Goal: Information Seeking & Learning: Learn about a topic

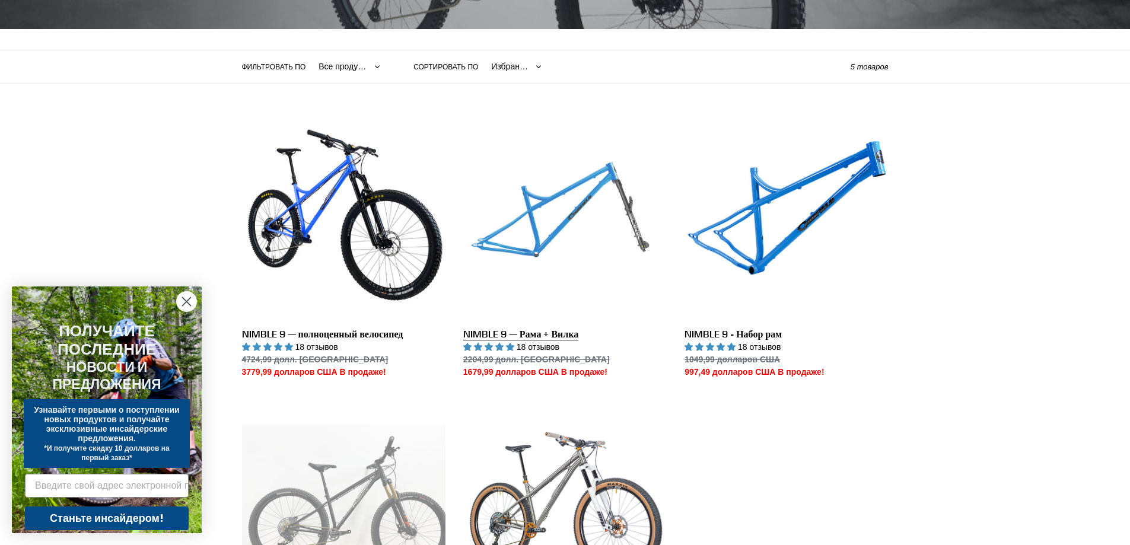
click at [564, 224] on link "NIMBLE 9 — Рама + Вилка" at bounding box center [565, 247] width 204 height 262
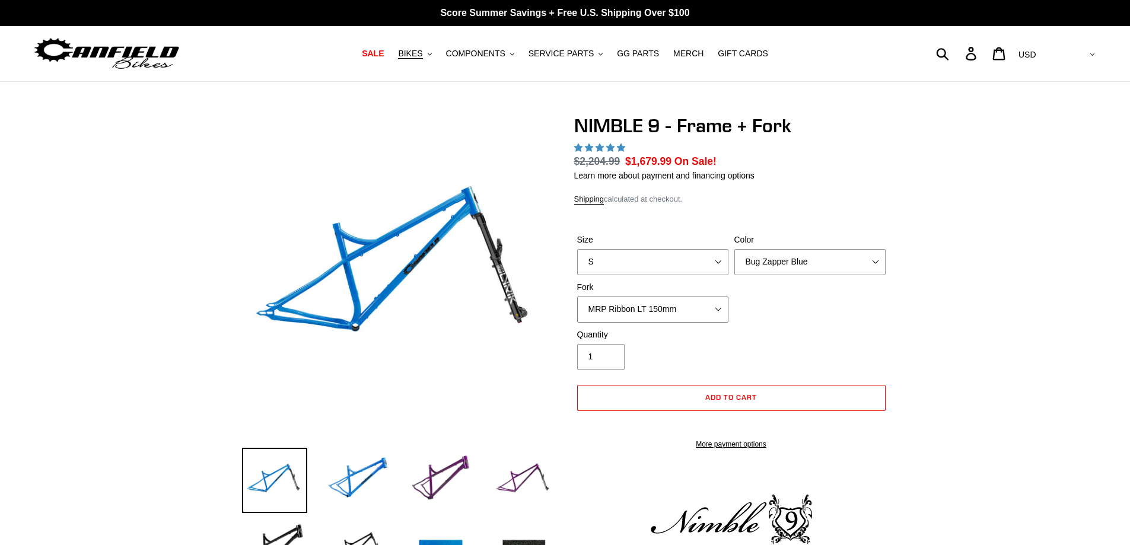
click at [674, 310] on select "MRP Ribbon LT 150mm Fox 36 Factory Grip X 150mm (Special Order) RockShox Lyrik …" at bounding box center [652, 310] width 151 height 26
select select "highest-rating"
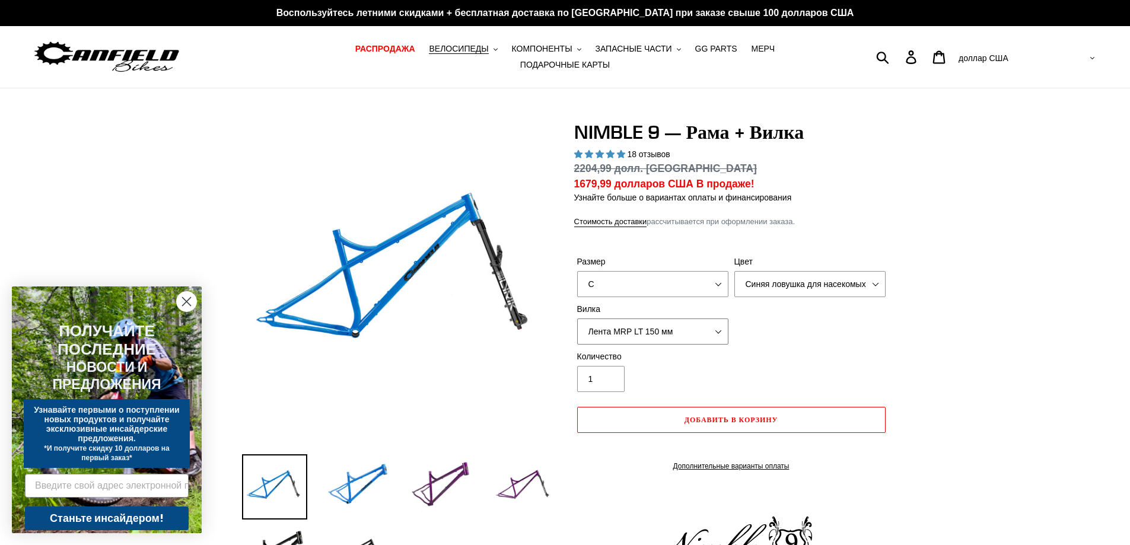
click at [674, 319] on select "Лента MRP LT 150 мм Fox 36 Factory Grip X 150 мм (специальный заказ) RockShox L…" at bounding box center [652, 332] width 151 height 26
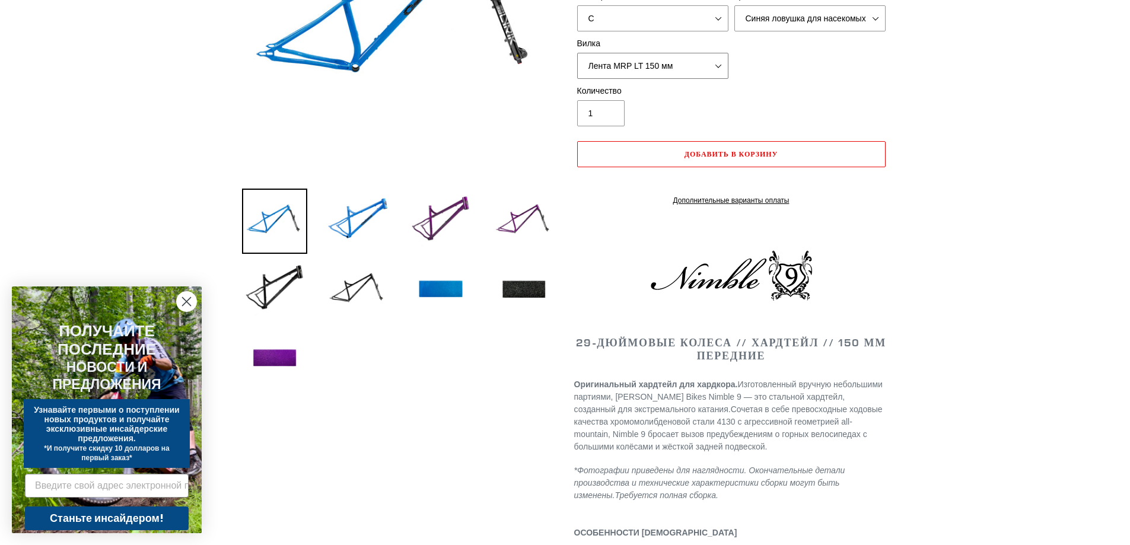
scroll to position [415, 0]
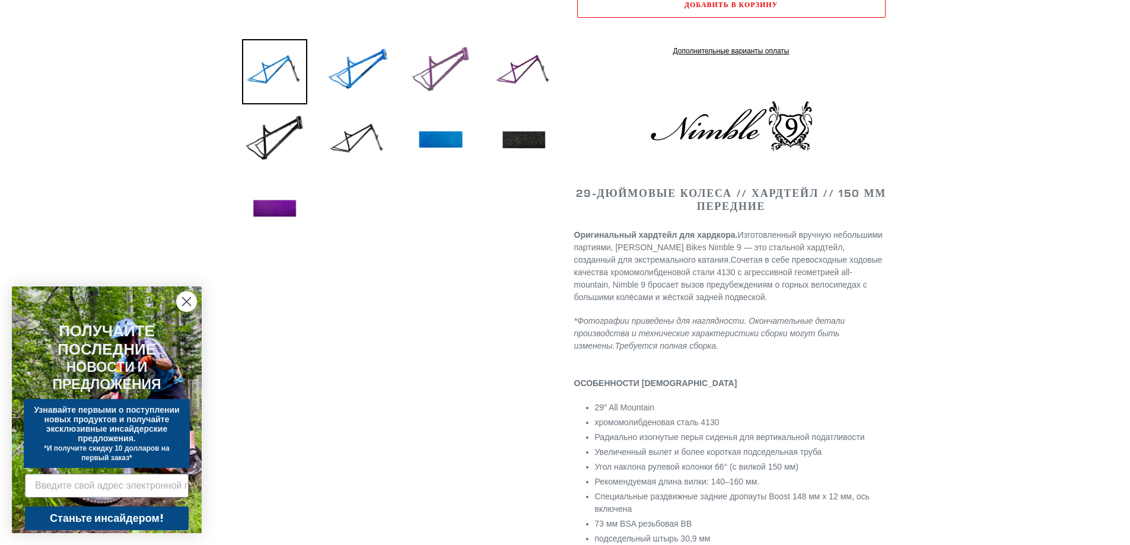
click at [434, 71] on img at bounding box center [440, 71] width 65 height 65
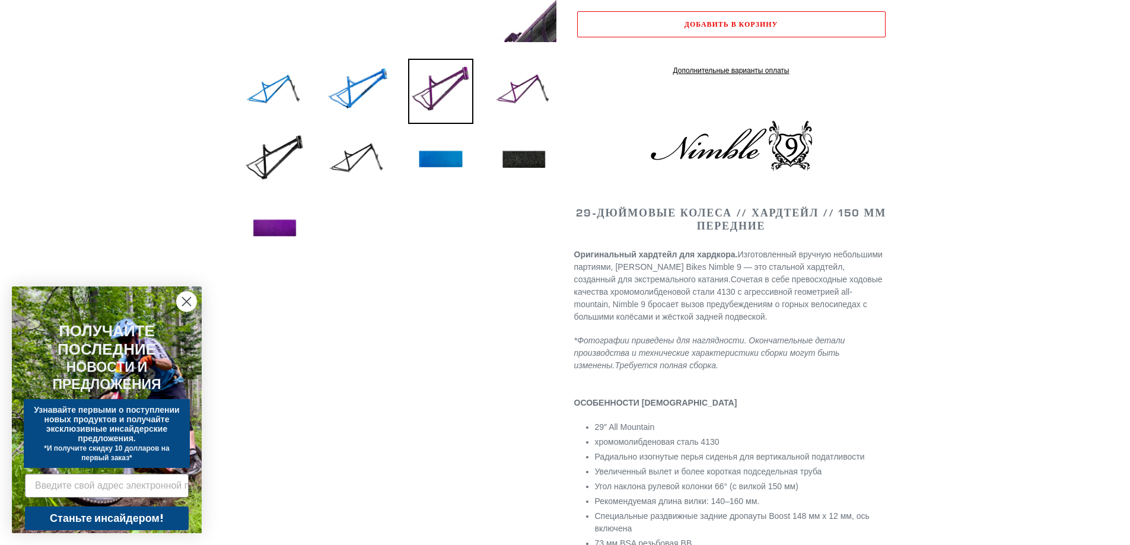
scroll to position [119, 0]
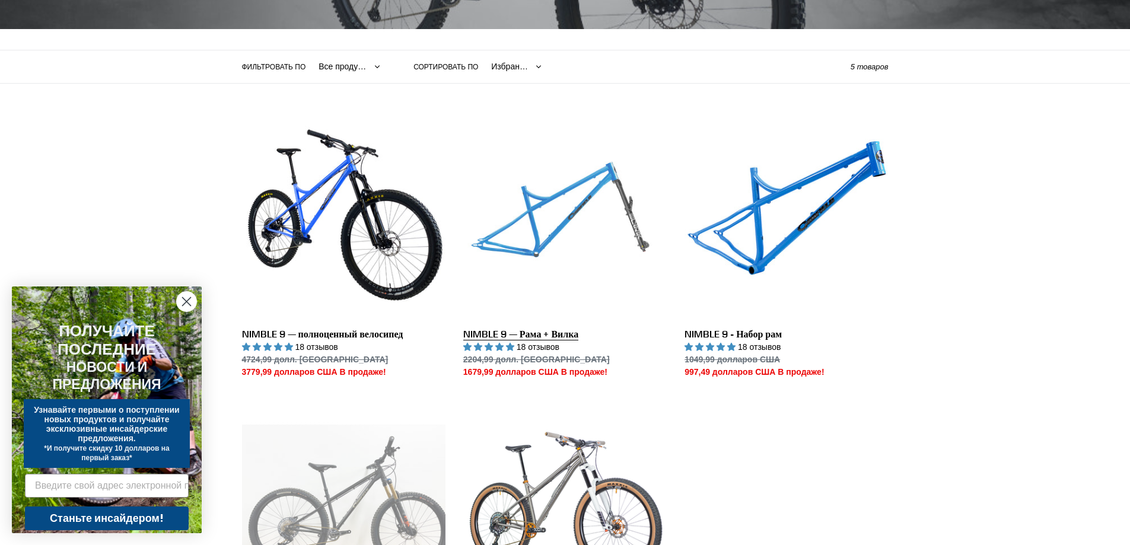
scroll to position [475, 0]
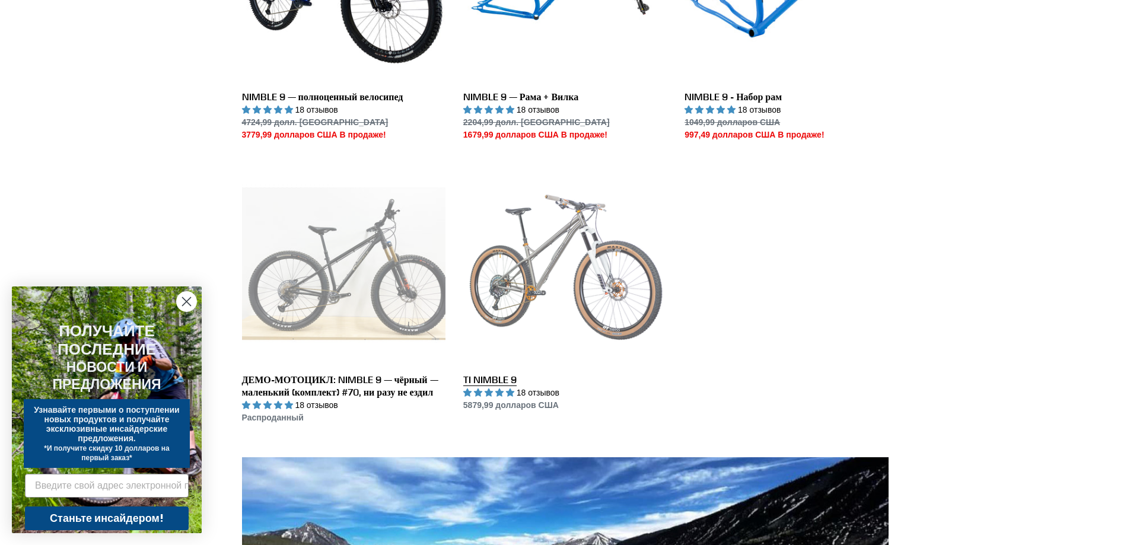
click at [550, 226] on link "TI NIMBLE 9" at bounding box center [565, 287] width 204 height 250
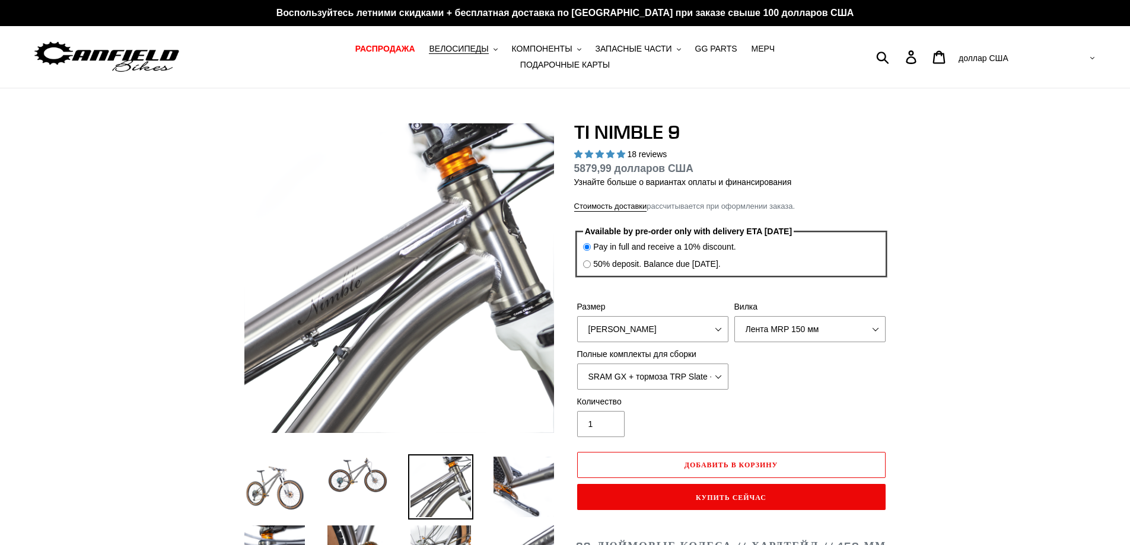
select select "highest-rating"
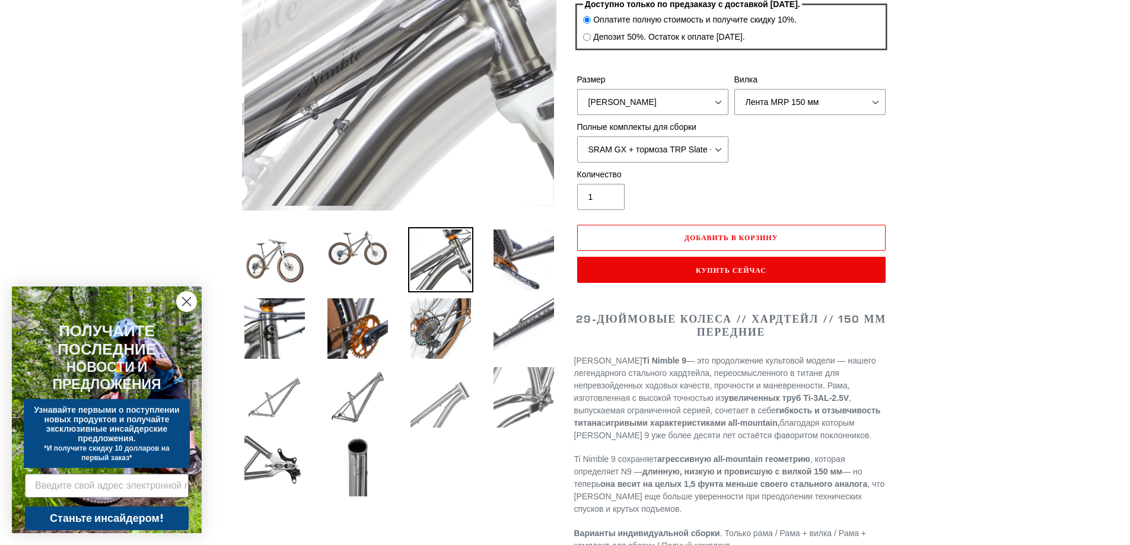
scroll to position [297, 0]
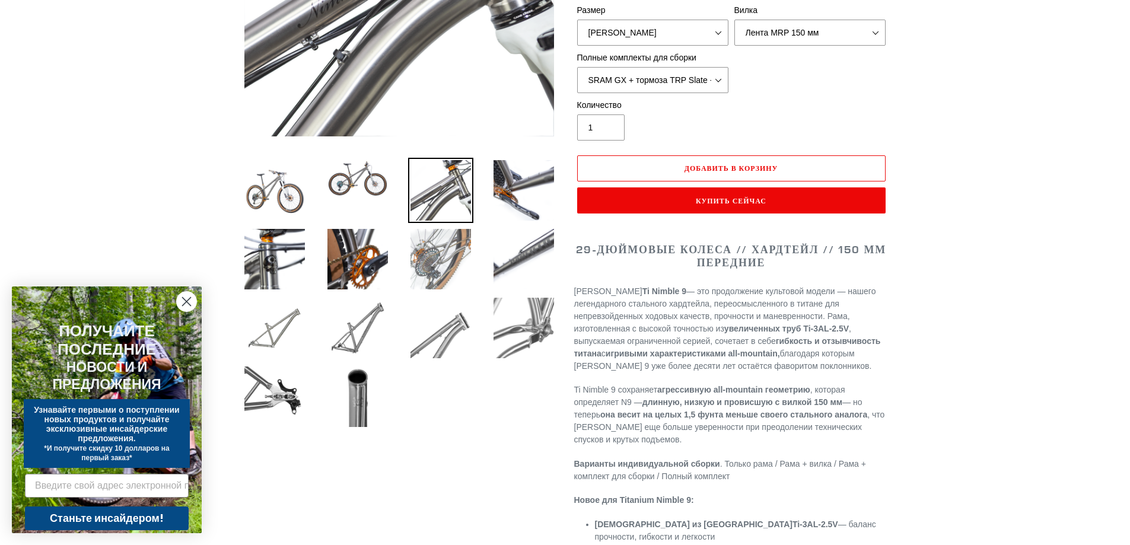
click at [428, 250] on img at bounding box center [440, 259] width 65 height 65
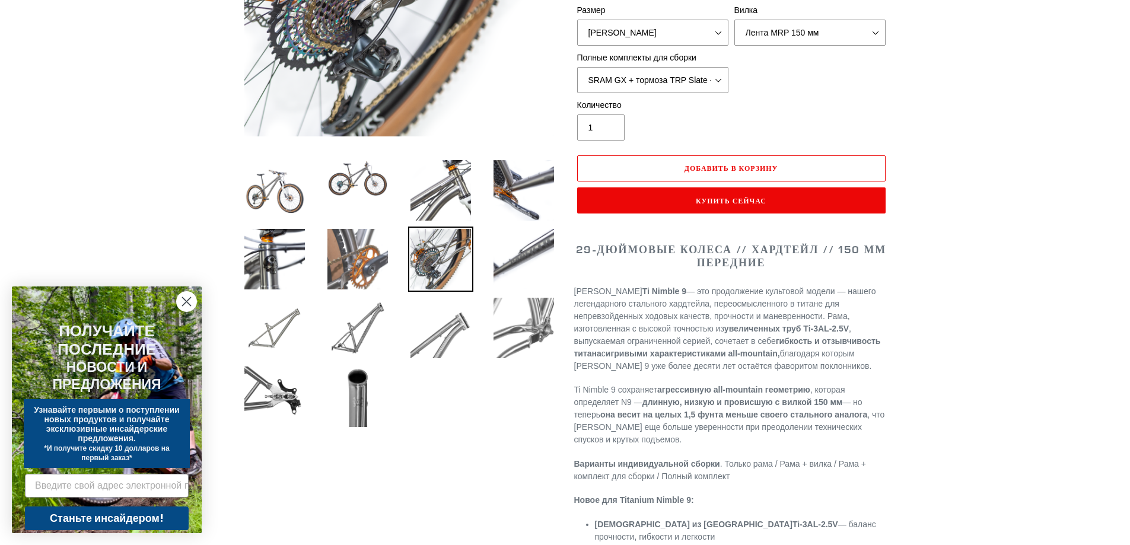
click at [366, 255] on img at bounding box center [357, 259] width 65 height 65
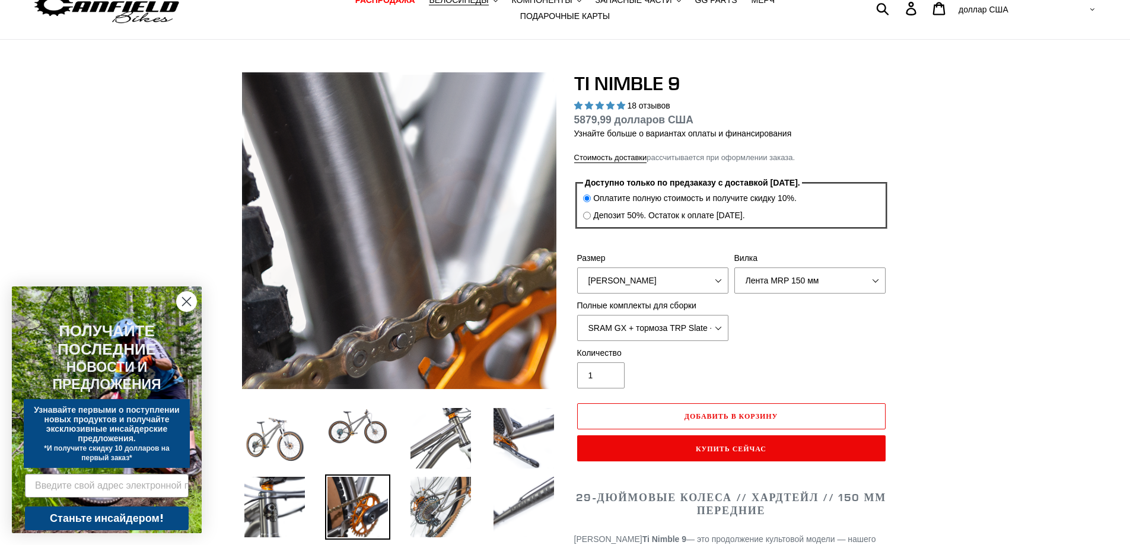
scroll to position [0, 0]
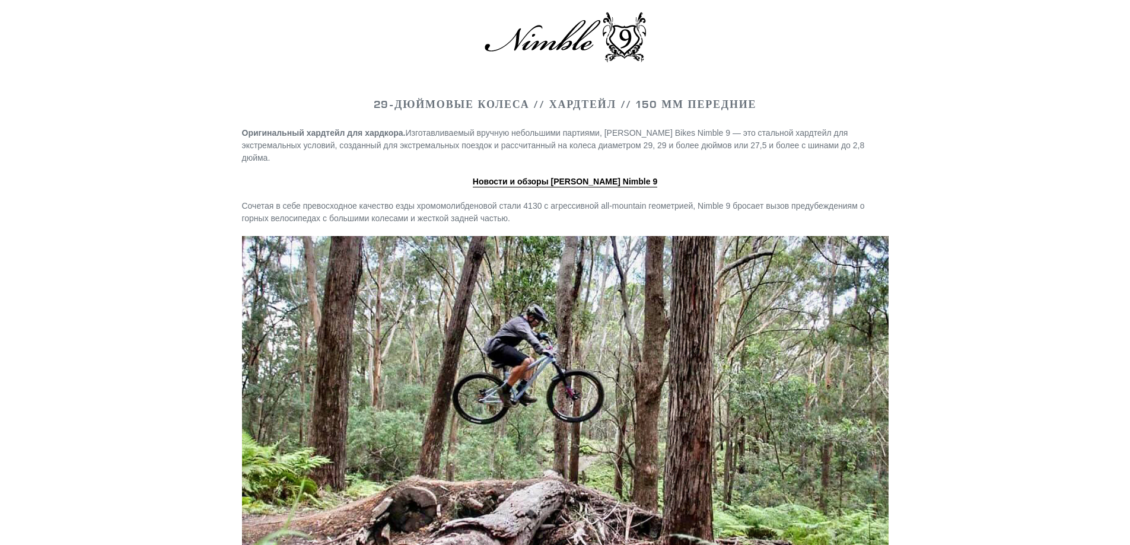
scroll to position [1561, 0]
